Goal: Information Seeking & Learning: Learn about a topic

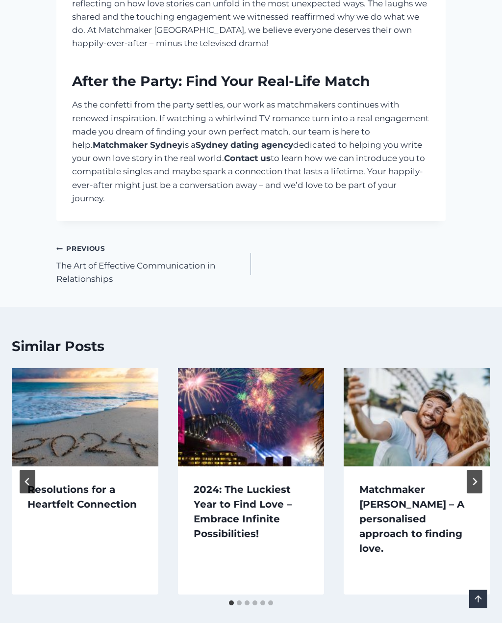
scroll to position [2105, 0]
click at [421, 483] on link "Matchmaker [PERSON_NAME] – A personalised approach to finding love." at bounding box center [412, 518] width 105 height 71
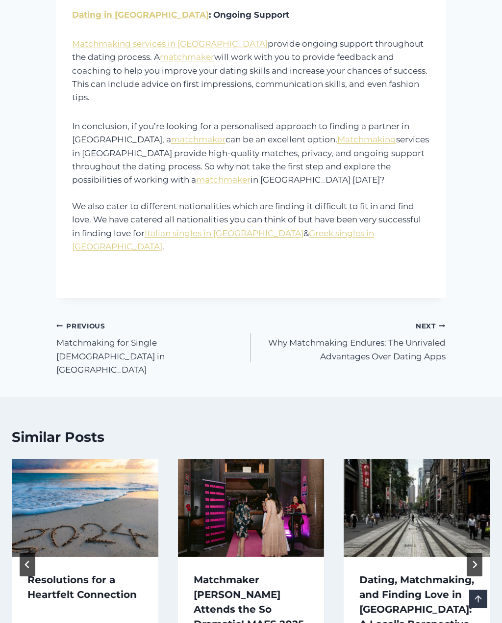
scroll to position [765, 0]
click at [413, 574] on link "Dating, Matchmaking, and Finding Love in [GEOGRAPHIC_DATA]: A Local’s Perspecti…" at bounding box center [417, 602] width 115 height 56
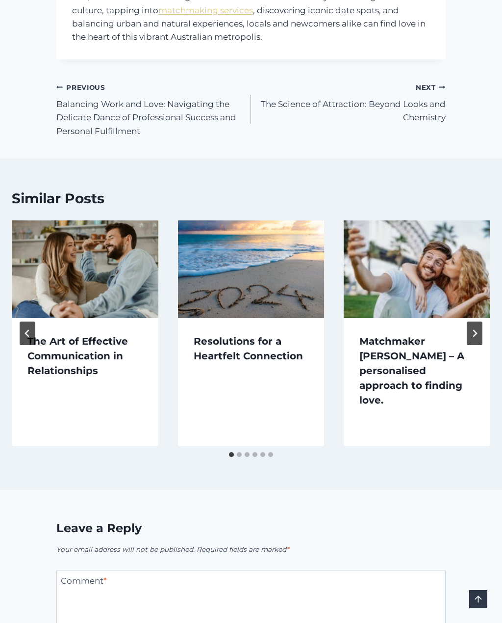
scroll to position [1399, 0]
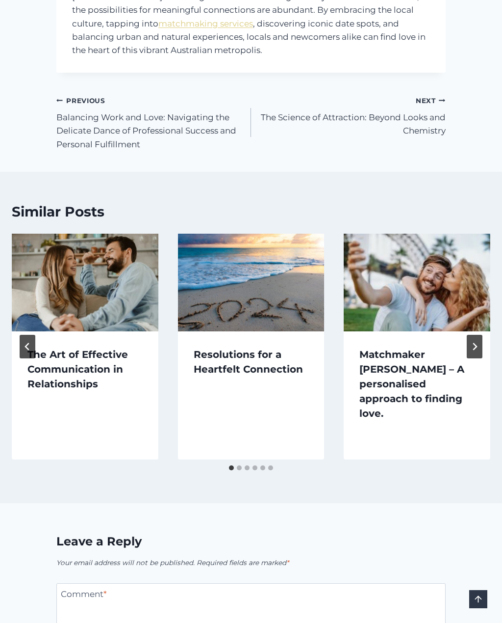
click at [418, 348] on link "Matchmaker [PERSON_NAME] – A personalised approach to finding love." at bounding box center [412, 383] width 105 height 71
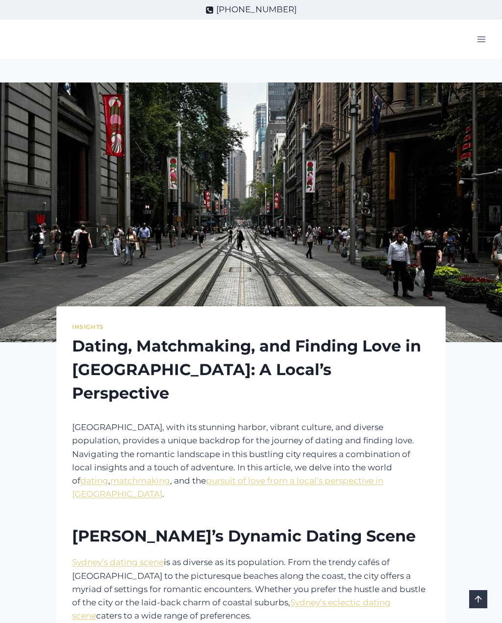
scroll to position [1399, 0]
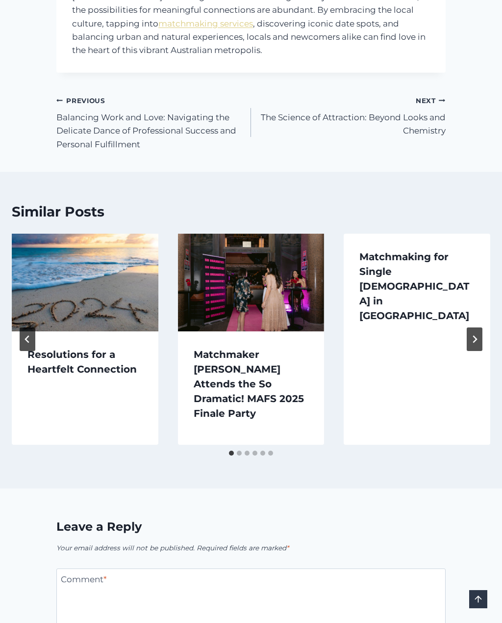
click at [429, 94] on link "Next Continue The Science of Attraction: Beyond Looks and Chemistry" at bounding box center [348, 116] width 195 height 44
